Goal: Transaction & Acquisition: Book appointment/travel/reservation

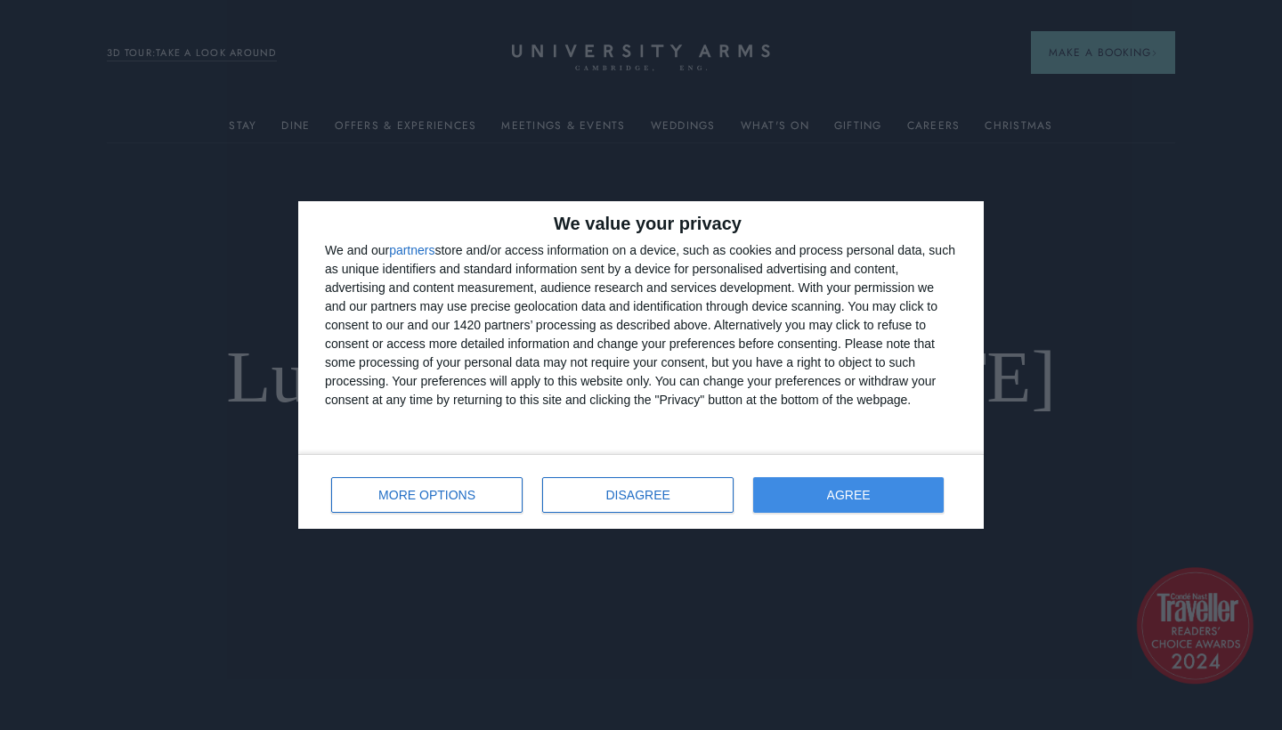
click at [789, 504] on button "AGREE" at bounding box center [848, 495] width 190 height 36
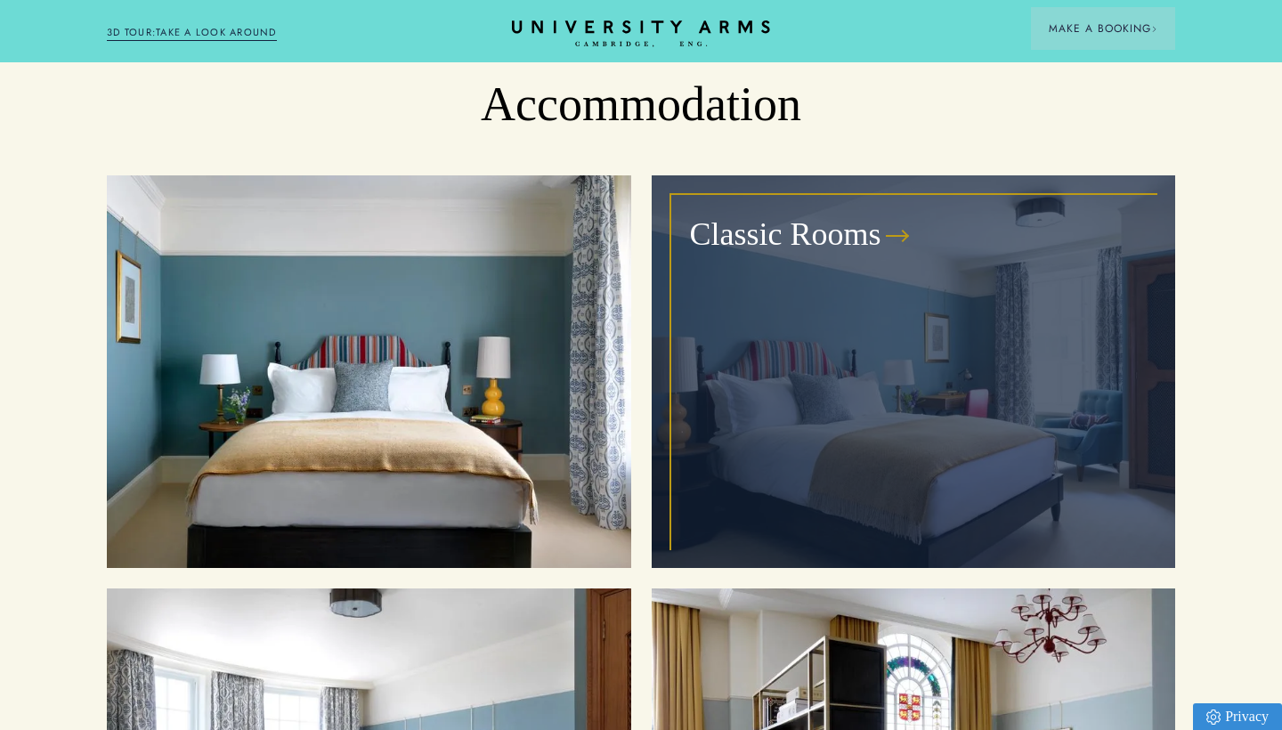
scroll to position [1882, 0]
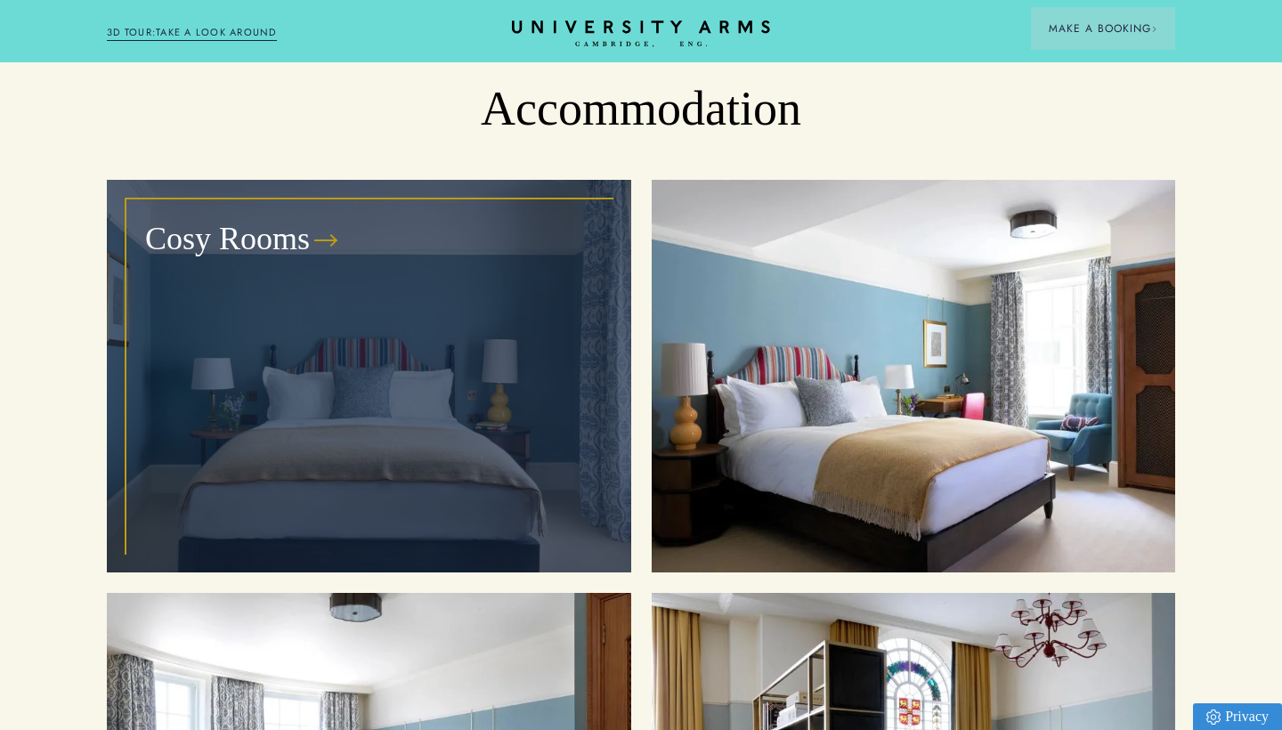
click at [476, 267] on div "Cosy Rooms" at bounding box center [368, 376] width 483 height 352
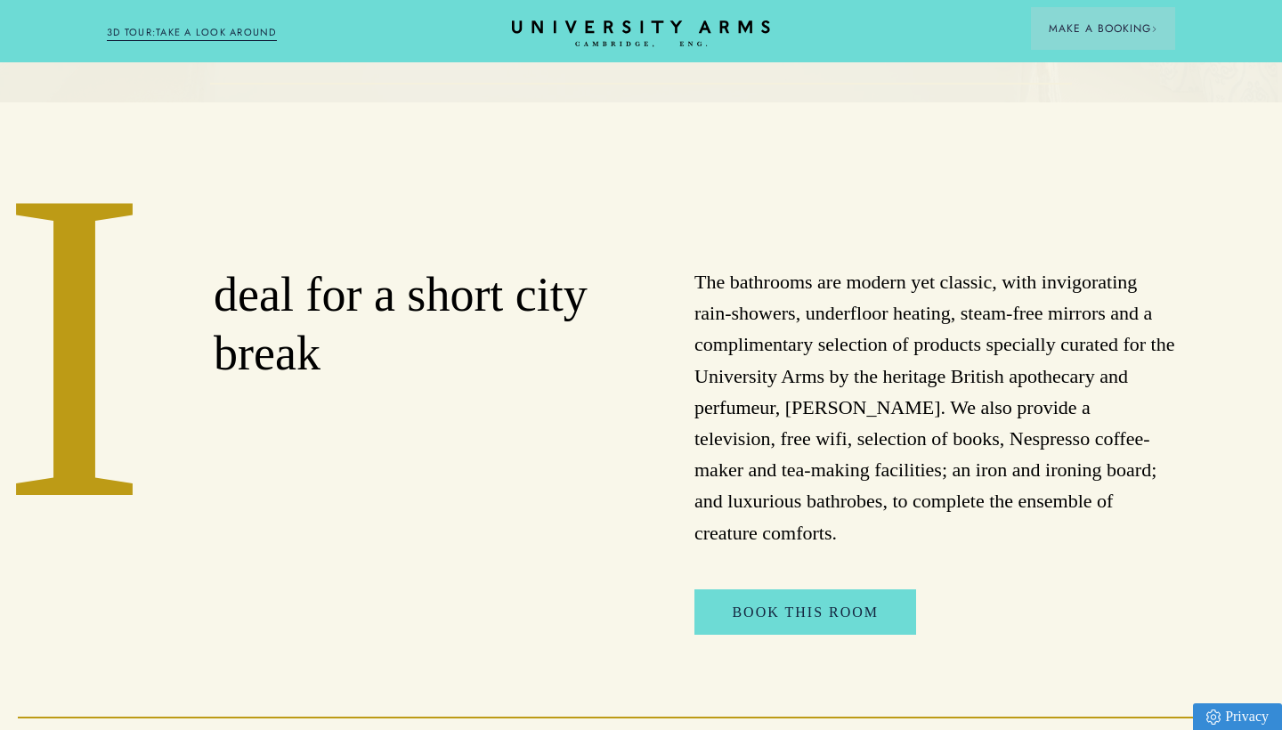
scroll to position [589, 0]
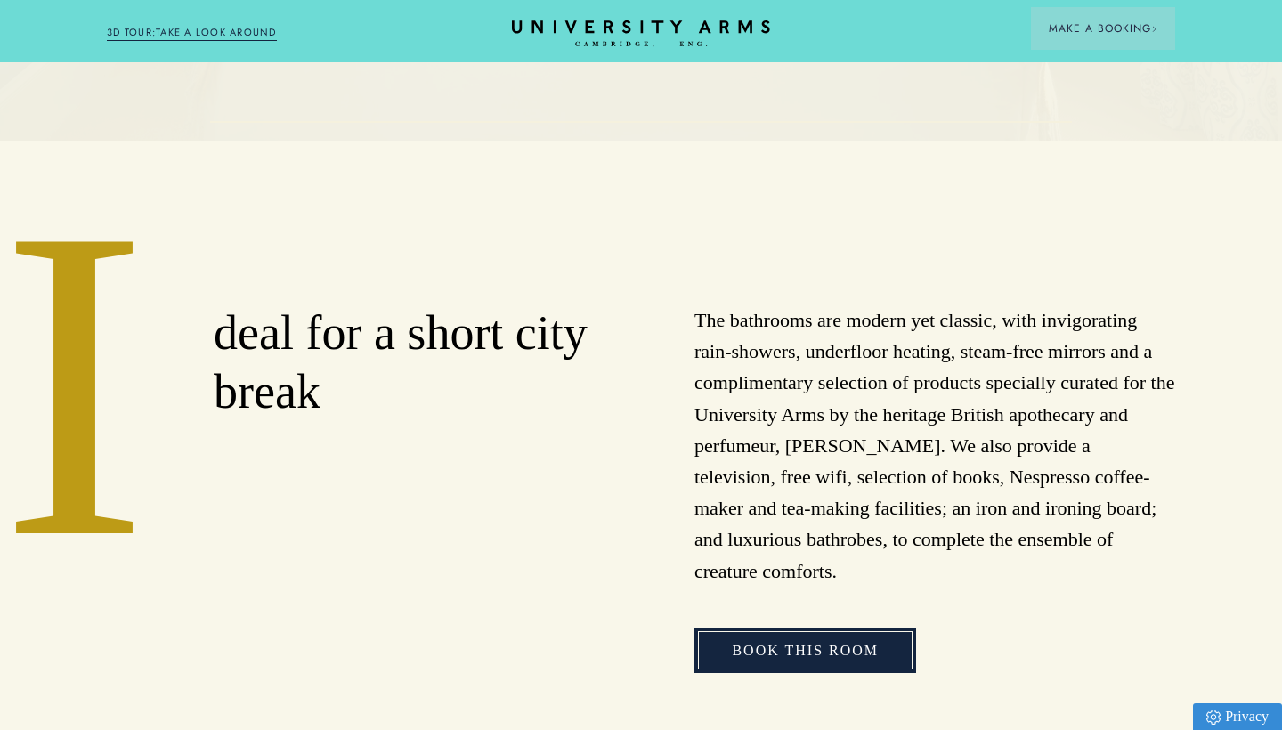
click at [793, 629] on link "Book This Room" at bounding box center [805, 650] width 222 height 46
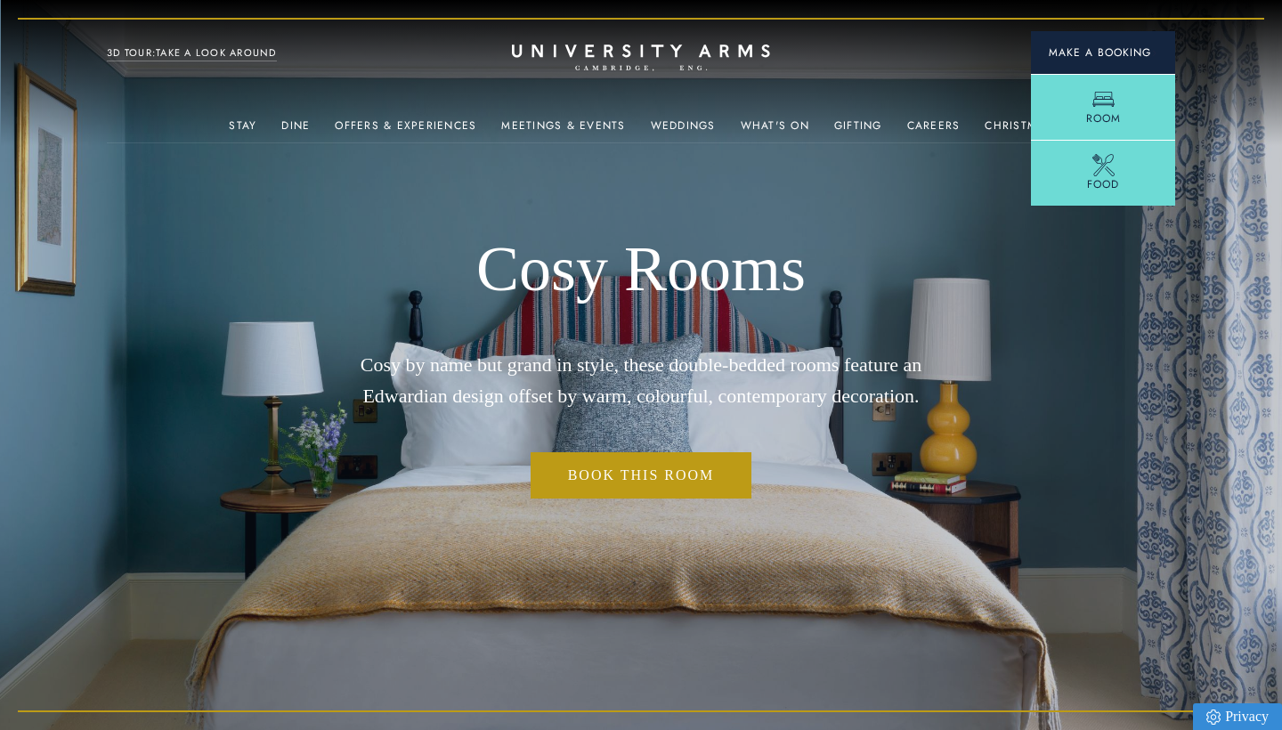
scroll to position [0, 0]
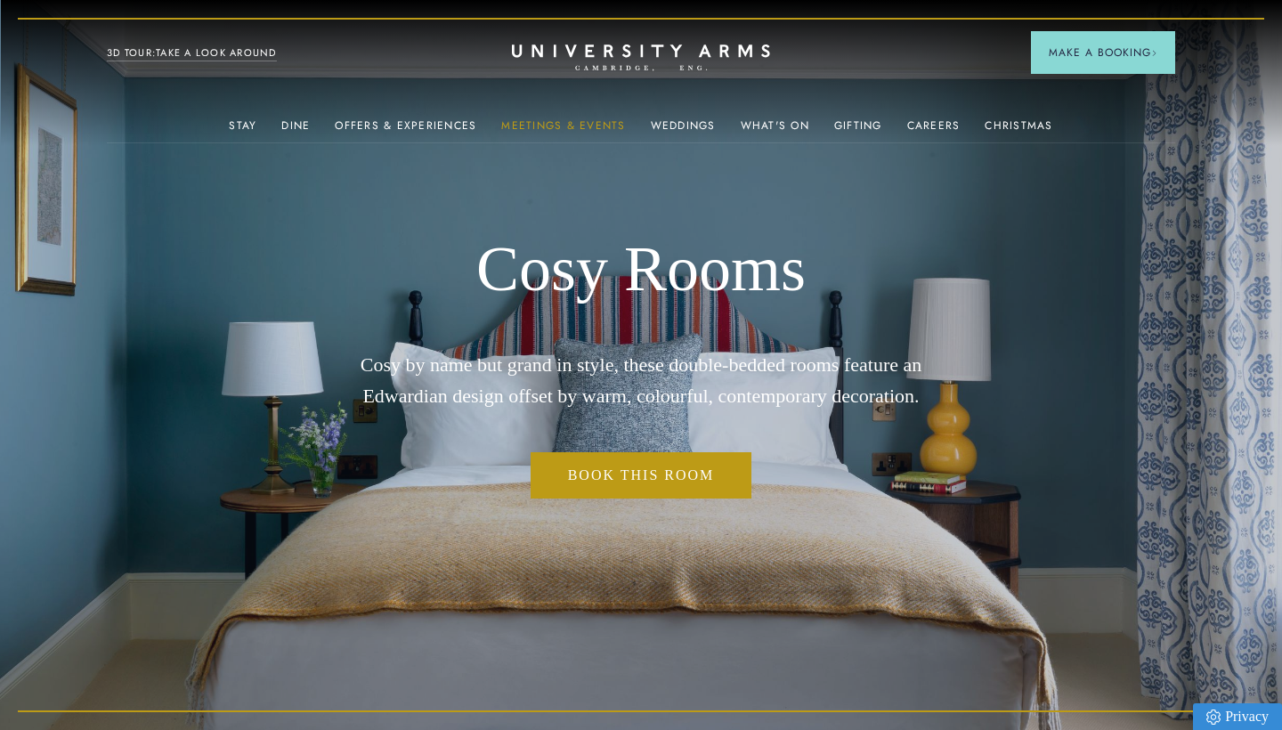
click at [594, 124] on link "Meetings & Events" at bounding box center [563, 130] width 124 height 23
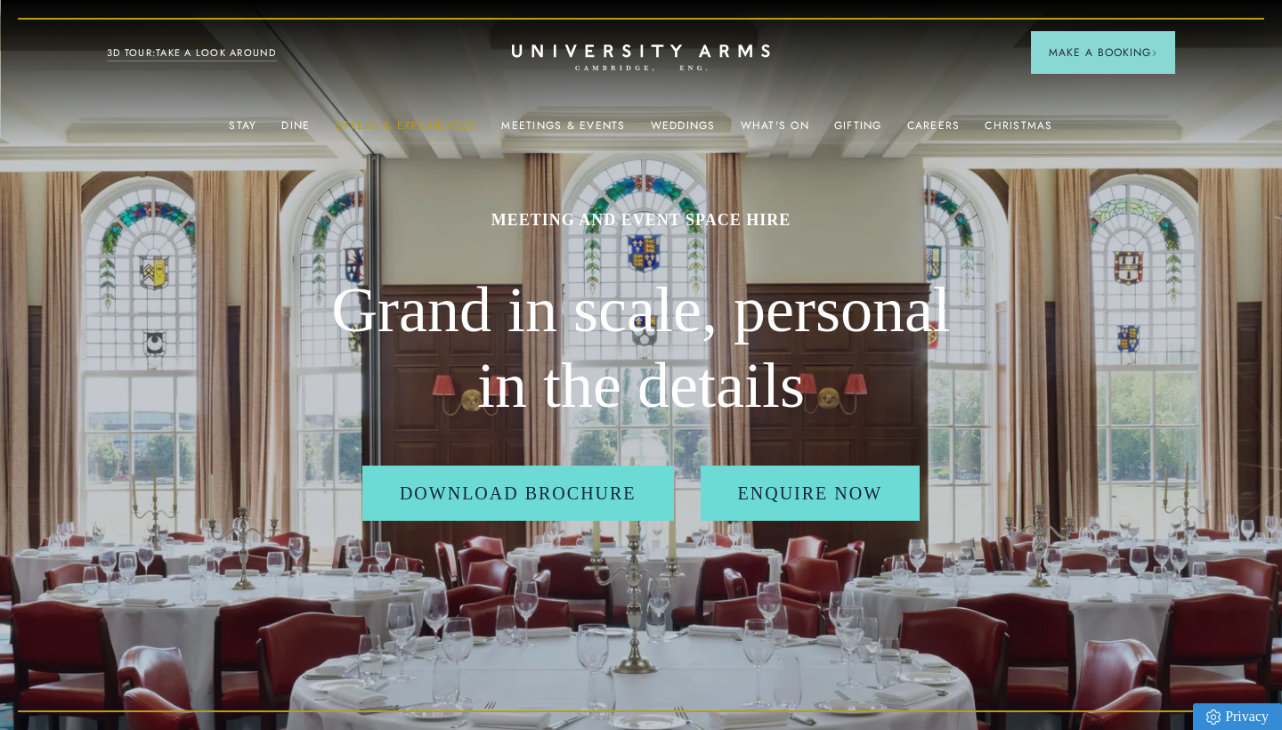
click at [396, 121] on link "Offers & Experiences" at bounding box center [406, 130] width 142 height 23
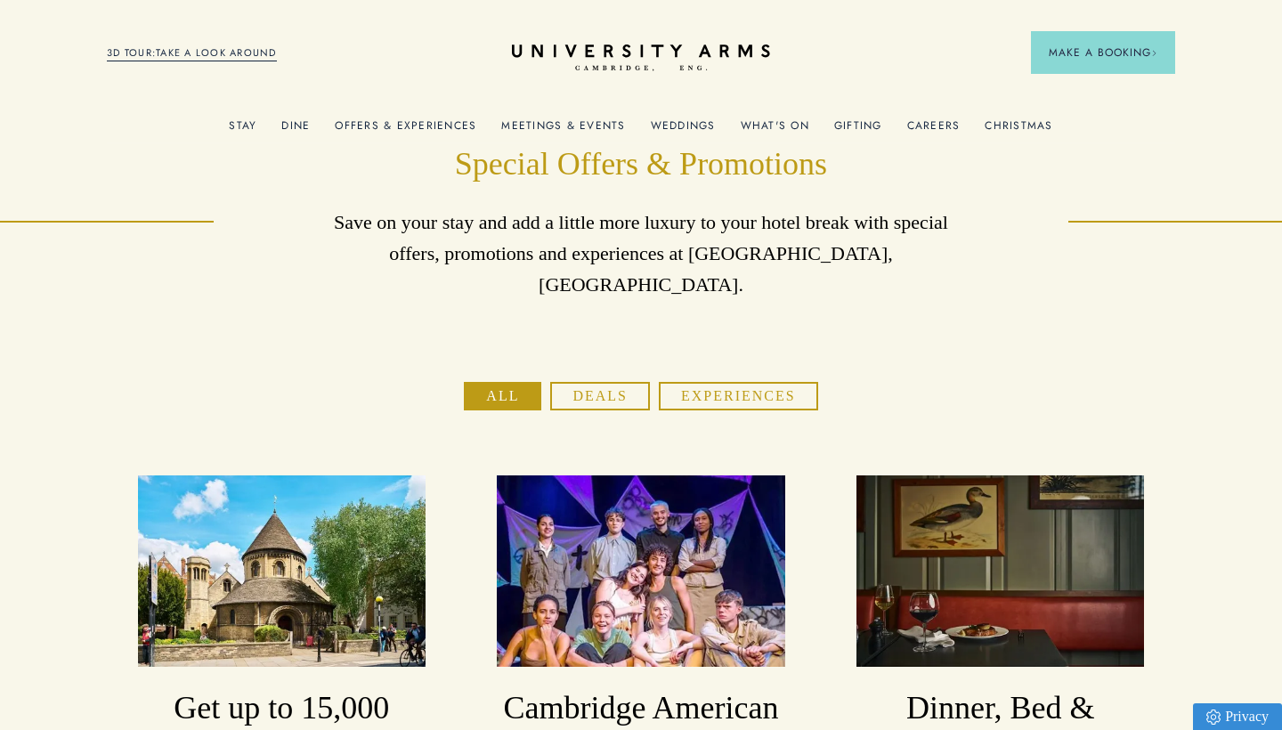
click at [596, 382] on button "Deals" at bounding box center [600, 396] width 100 height 28
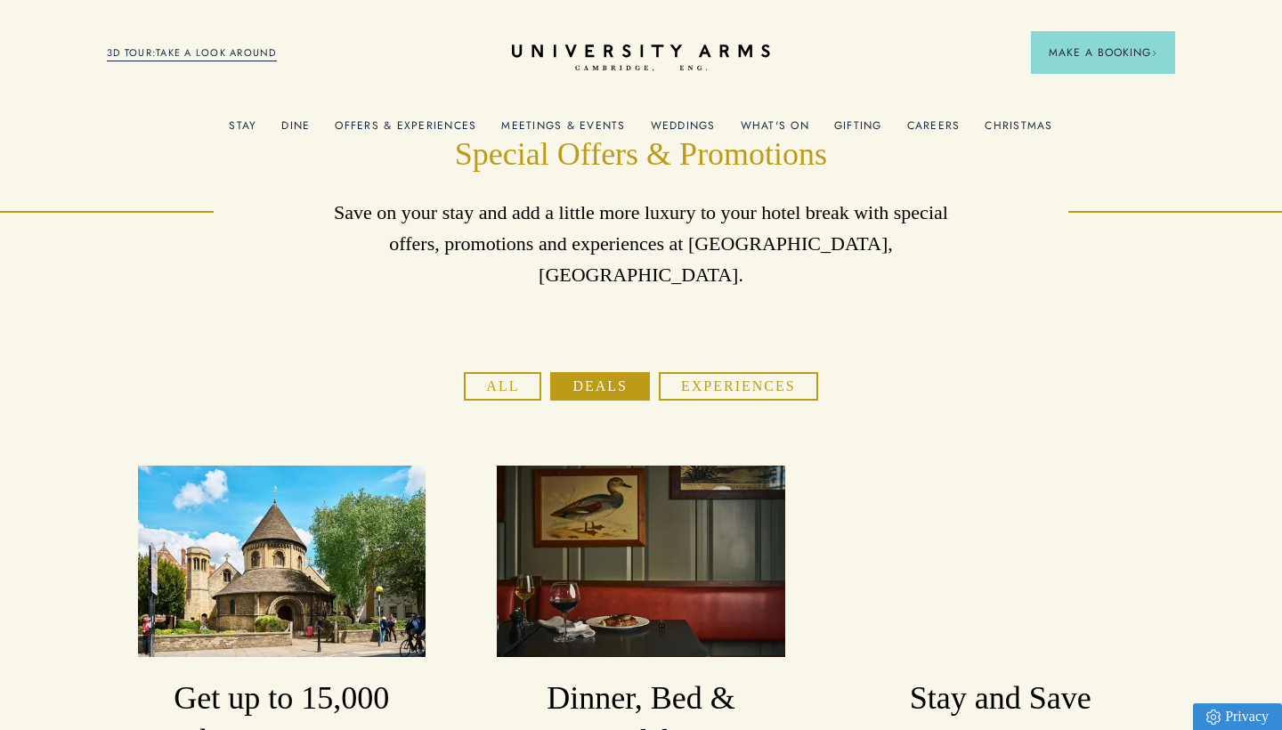
scroll to position [12, 0]
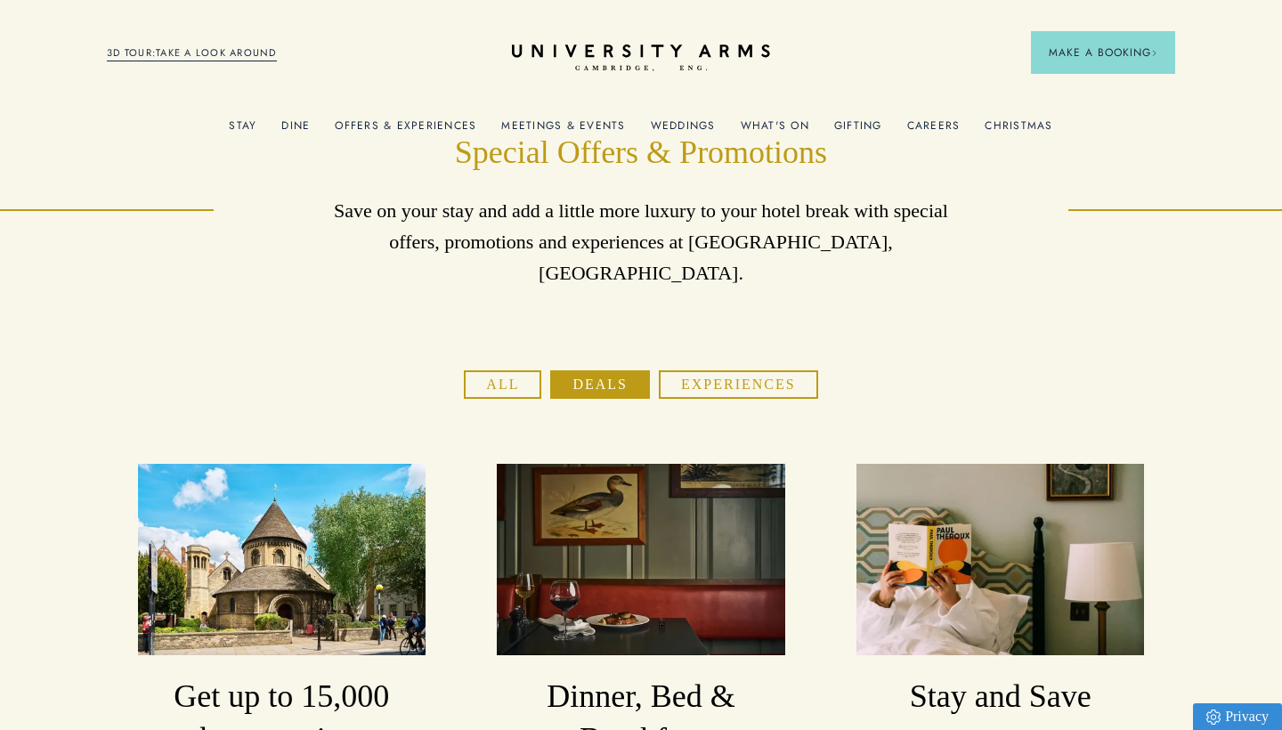
click at [740, 370] on button "Experiences" at bounding box center [738, 384] width 159 height 28
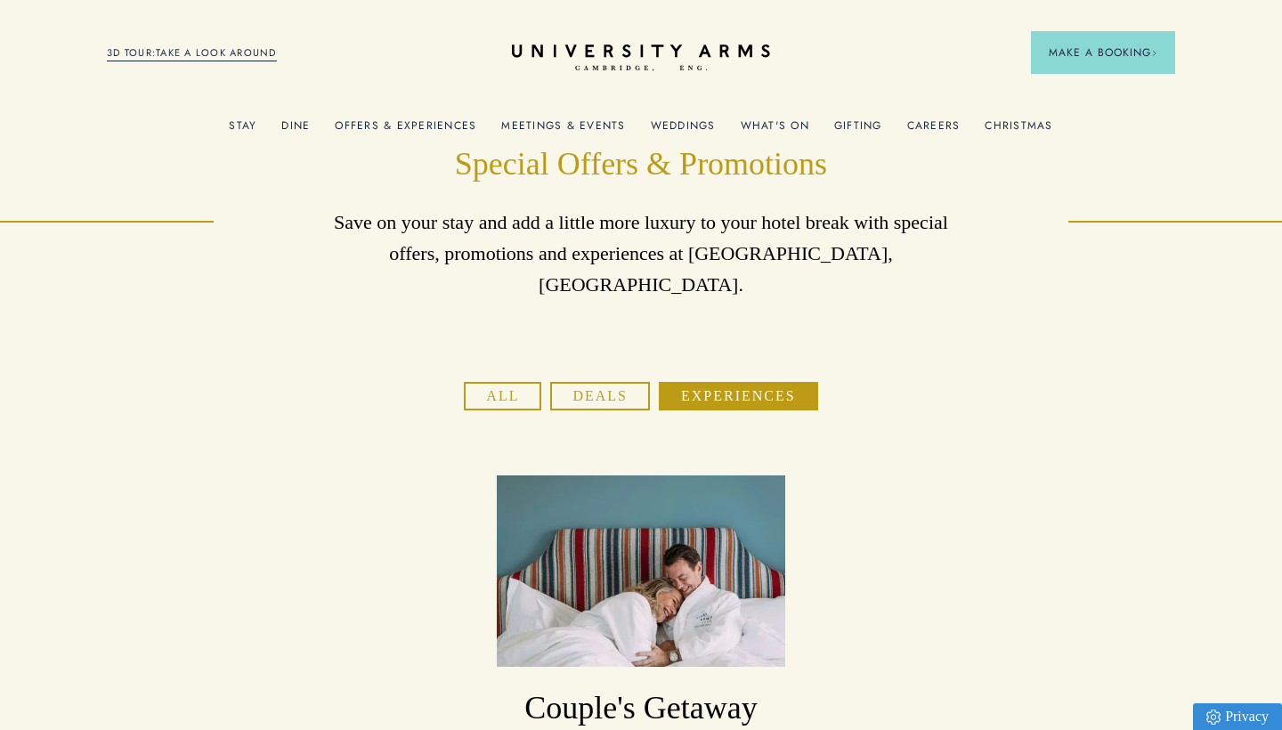
scroll to position [0, 0]
